Goal: Information Seeking & Learning: Learn about a topic

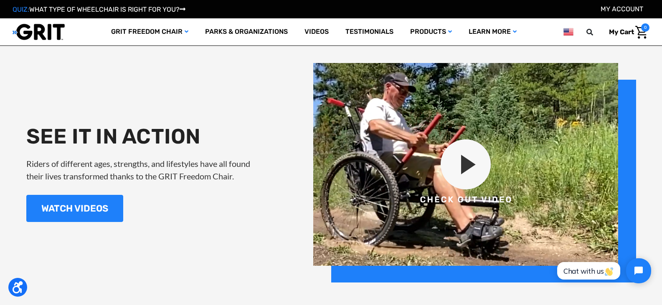
scroll to position [961, 0]
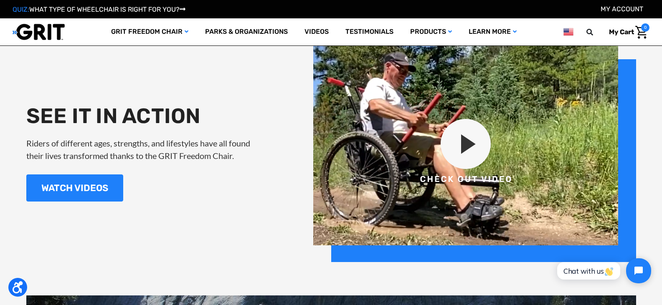
click at [455, 142] on img at bounding box center [474, 153] width 323 height 220
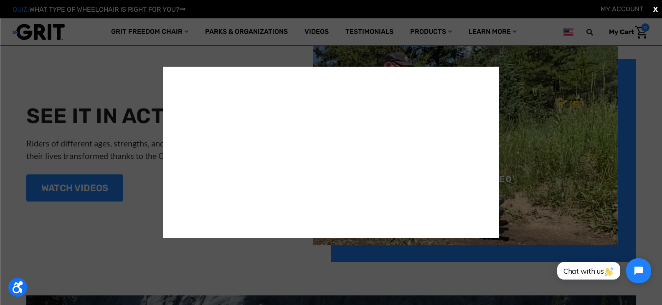
click at [294, 285] on div "X" at bounding box center [331, 152] width 662 height 305
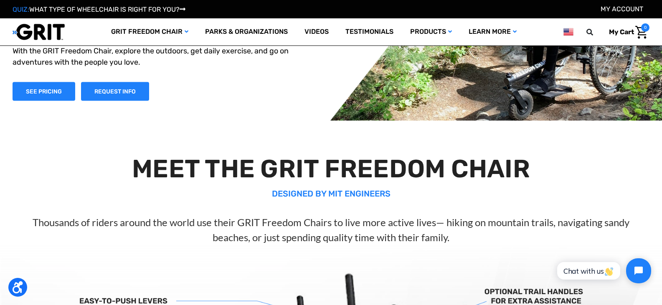
scroll to position [0, 0]
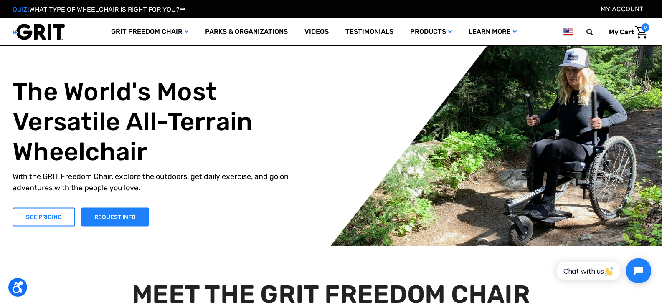
click at [52, 214] on link "SEE PRICING" at bounding box center [44, 217] width 63 height 19
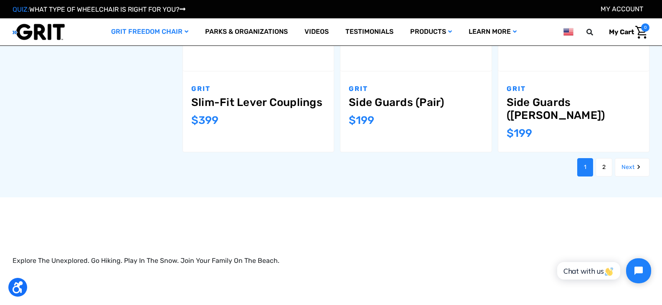
scroll to position [1045, 0]
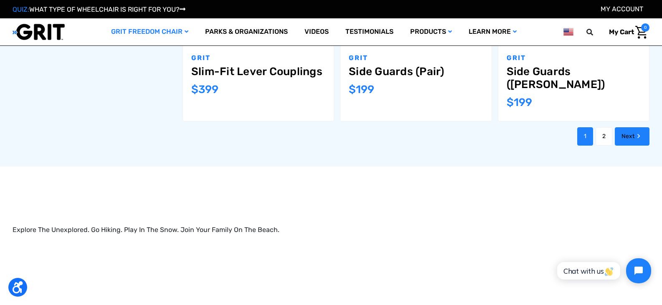
click at [629, 127] on link "Next" at bounding box center [632, 136] width 35 height 18
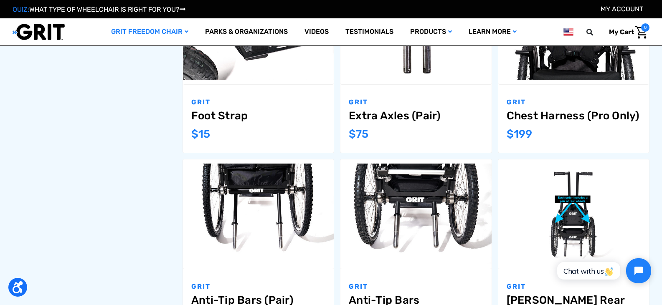
scroll to position [334, 0]
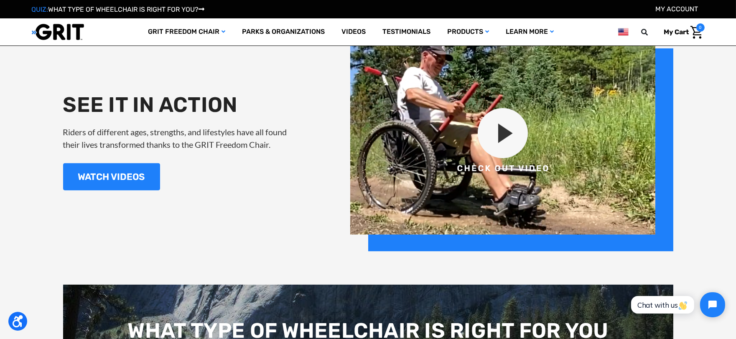
scroll to position [1035, 0]
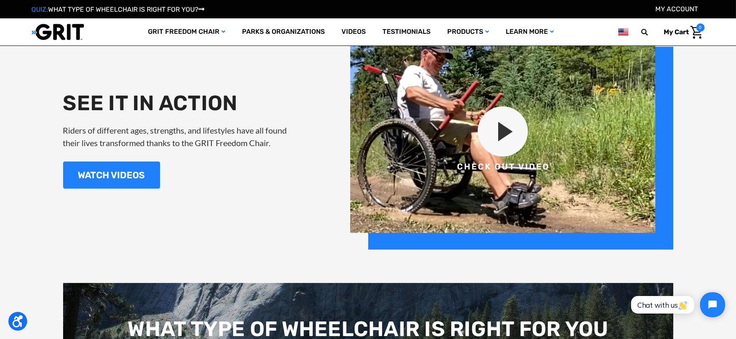
click at [516, 130] on img at bounding box center [511, 140] width 323 height 220
